Goal: Book appointment/travel/reservation

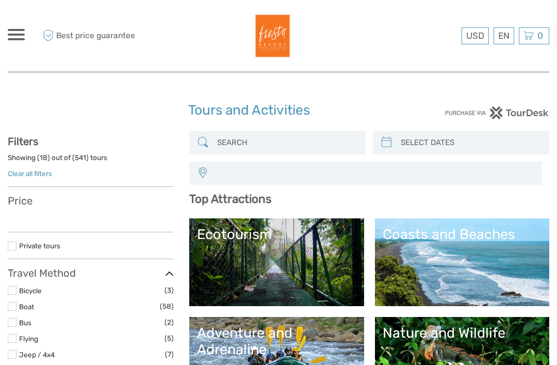
select select
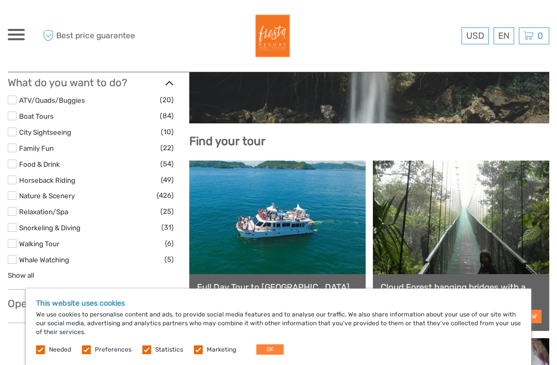
scroll to position [384, 0]
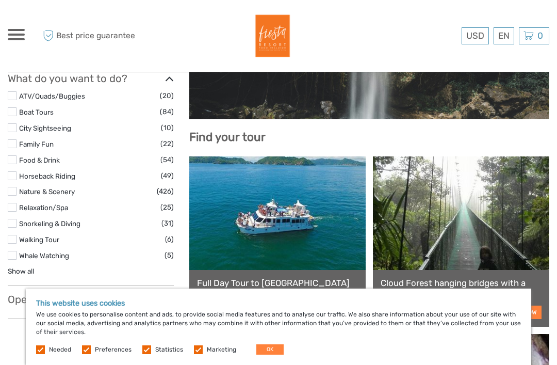
click at [17, 84] on h3 "What do you want to do?" at bounding box center [91, 78] width 166 height 12
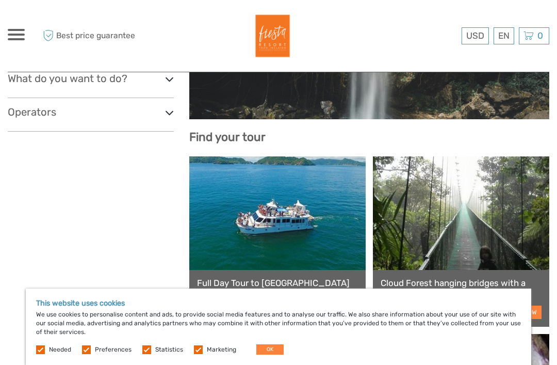
click at [161, 83] on h3 "What do you want to do?" at bounding box center [91, 78] width 166 height 12
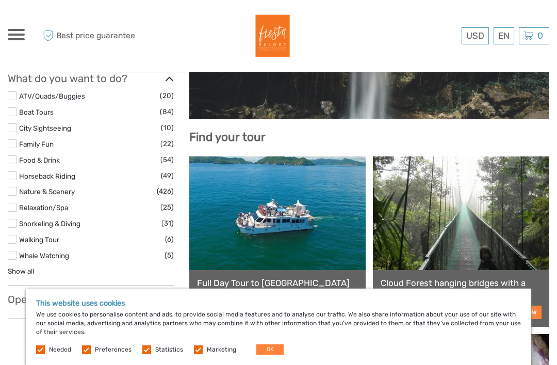
click at [9, 98] on label at bounding box center [12, 95] width 9 height 9
click at [0, 0] on input "checkbox" at bounding box center [0, 0] width 0 height 0
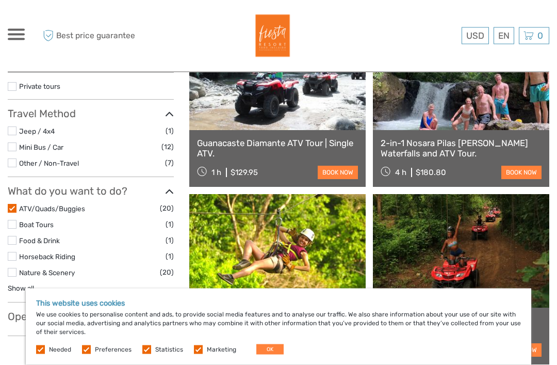
scroll to position [172, 0]
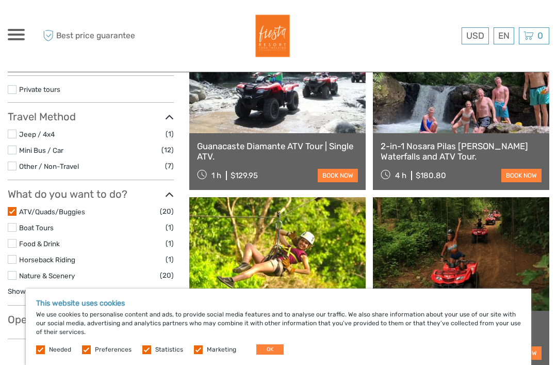
click at [13, 151] on label at bounding box center [12, 150] width 9 height 9
click at [0, 0] on input "checkbox" at bounding box center [0, 0] width 0 height 0
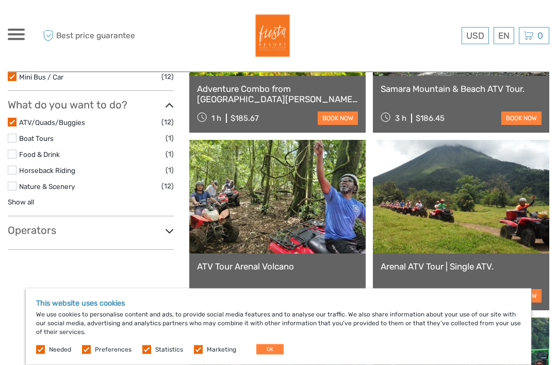
scroll to position [237, 0]
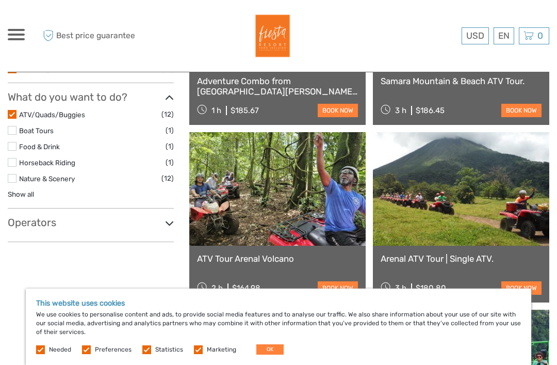
click at [25, 197] on link "Show all" at bounding box center [21, 194] width 26 height 8
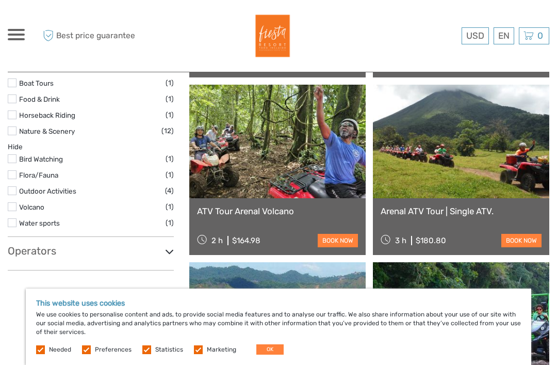
scroll to position [293, 0]
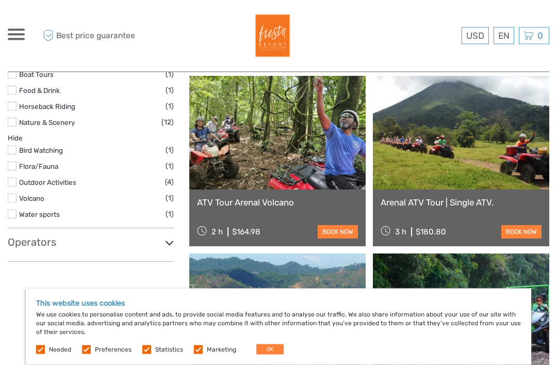
click at [15, 184] on label at bounding box center [12, 182] width 9 height 9
click at [0, 0] on input "checkbox" at bounding box center [0, 0] width 0 height 0
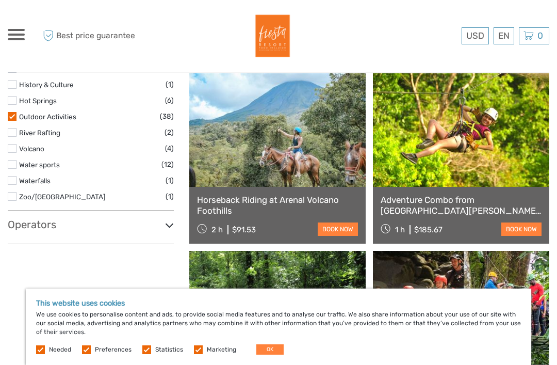
scroll to position [502, 0]
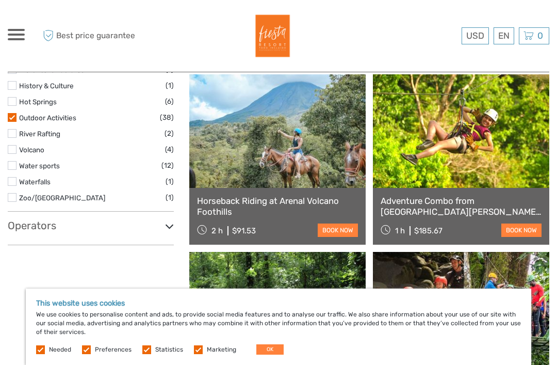
click at [14, 163] on label at bounding box center [12, 165] width 9 height 9
click at [0, 0] on input "checkbox" at bounding box center [0, 0] width 0 height 0
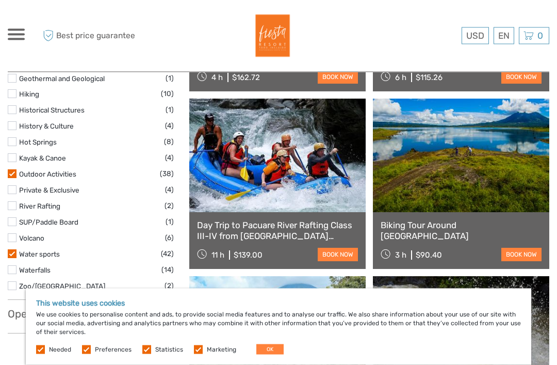
scroll to position [477, 0]
click at [460, 146] on link at bounding box center [461, 156] width 177 height 114
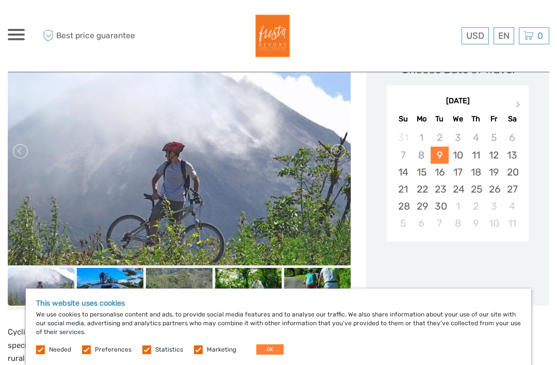
scroll to position [168, 0]
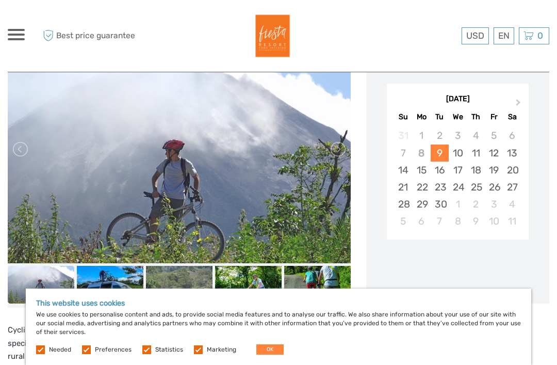
click at [340, 145] on link at bounding box center [337, 149] width 17 height 17
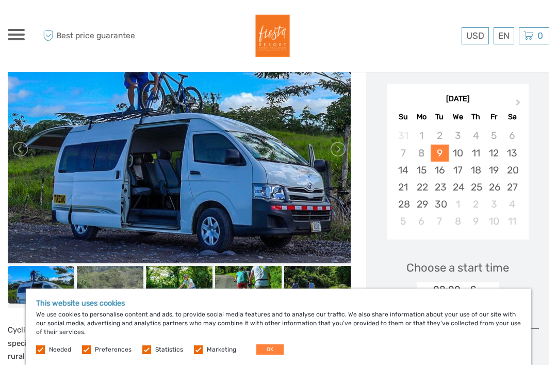
click at [342, 152] on link at bounding box center [337, 149] width 17 height 17
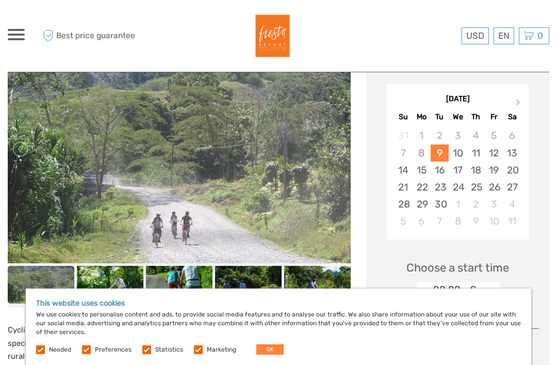
click at [339, 153] on link at bounding box center [337, 149] width 17 height 17
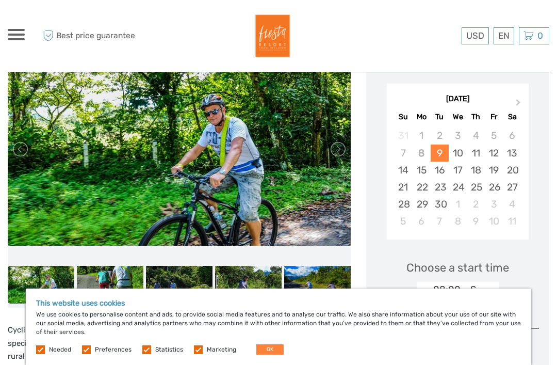
click at [341, 155] on link at bounding box center [337, 149] width 17 height 17
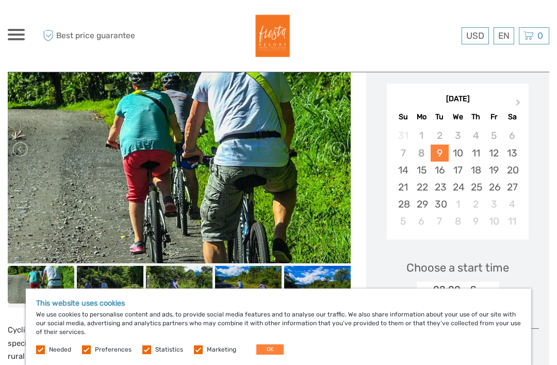
click at [339, 149] on link at bounding box center [337, 149] width 17 height 17
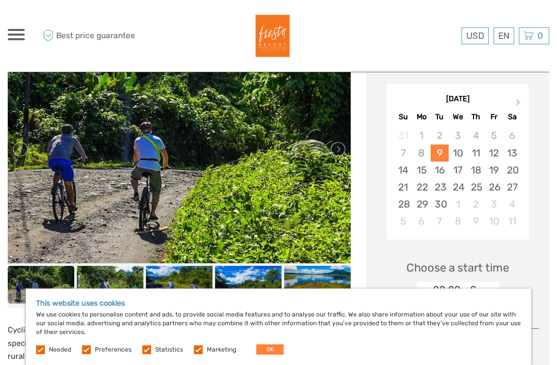
click at [338, 147] on link at bounding box center [337, 149] width 17 height 17
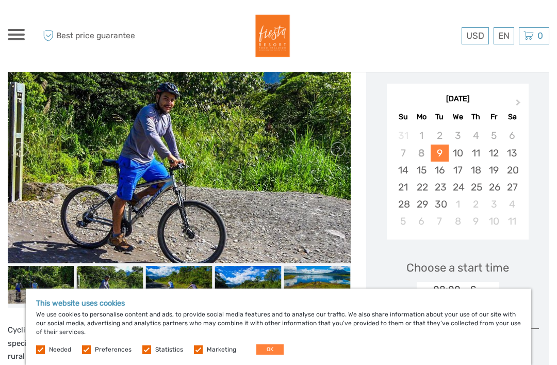
click at [337, 150] on link at bounding box center [337, 149] width 17 height 17
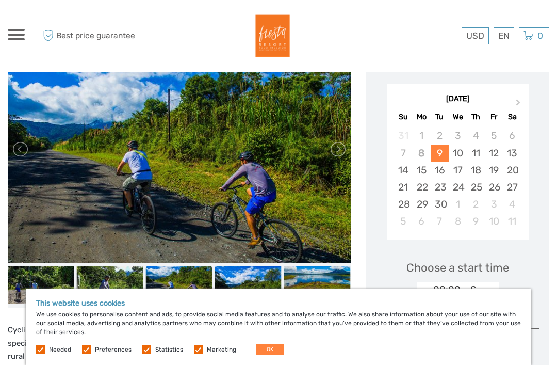
click at [337, 145] on link at bounding box center [337, 149] width 17 height 17
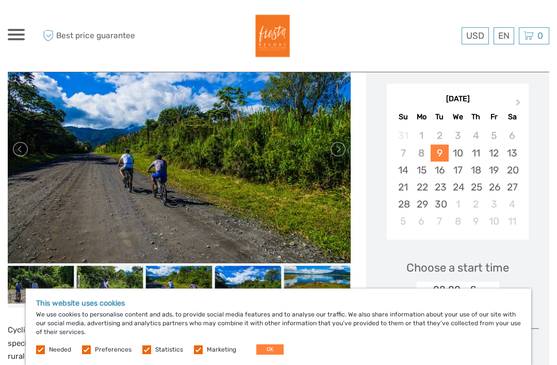
click at [337, 147] on link at bounding box center [337, 149] width 17 height 17
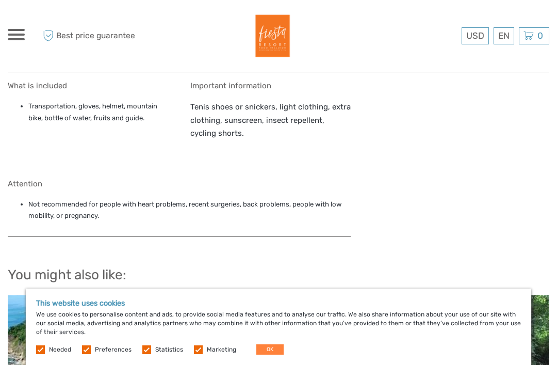
scroll to position [869, 0]
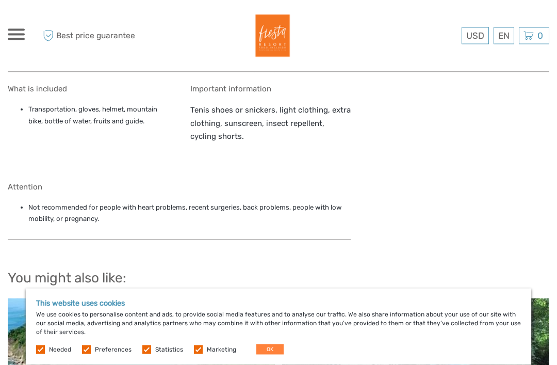
click at [273, 345] on button "OK" at bounding box center [270, 349] width 27 height 10
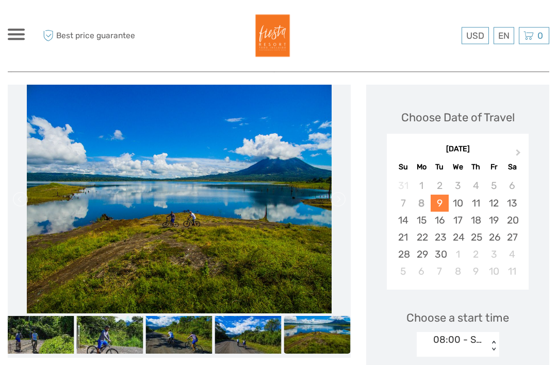
scroll to position [0, 0]
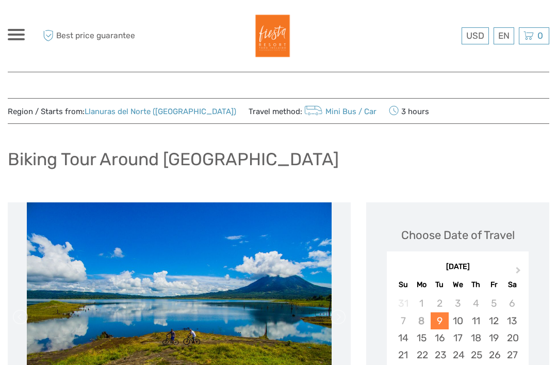
click at [15, 40] on div "USD USD € £ EN English Español Deutsch Tours Multi-day tours Transfers More Tra…" at bounding box center [16, 36] width 17 height 14
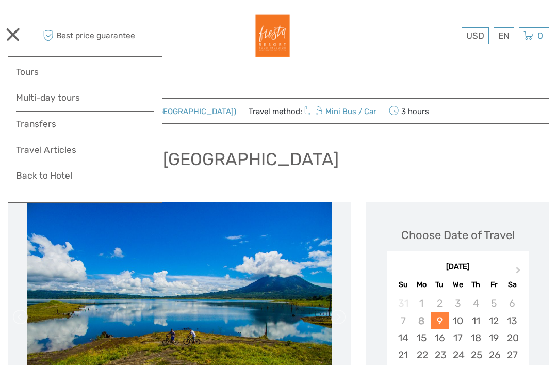
click at [89, 66] on link "Tours" at bounding box center [85, 72] width 138 height 15
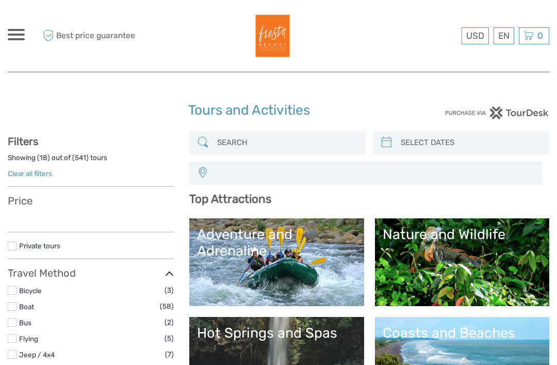
select select
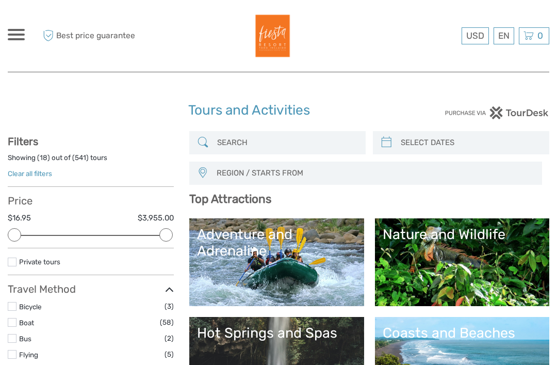
click at [271, 44] on img at bounding box center [271, 35] width 51 height 51
